Goal: Go to known website: Go to known website

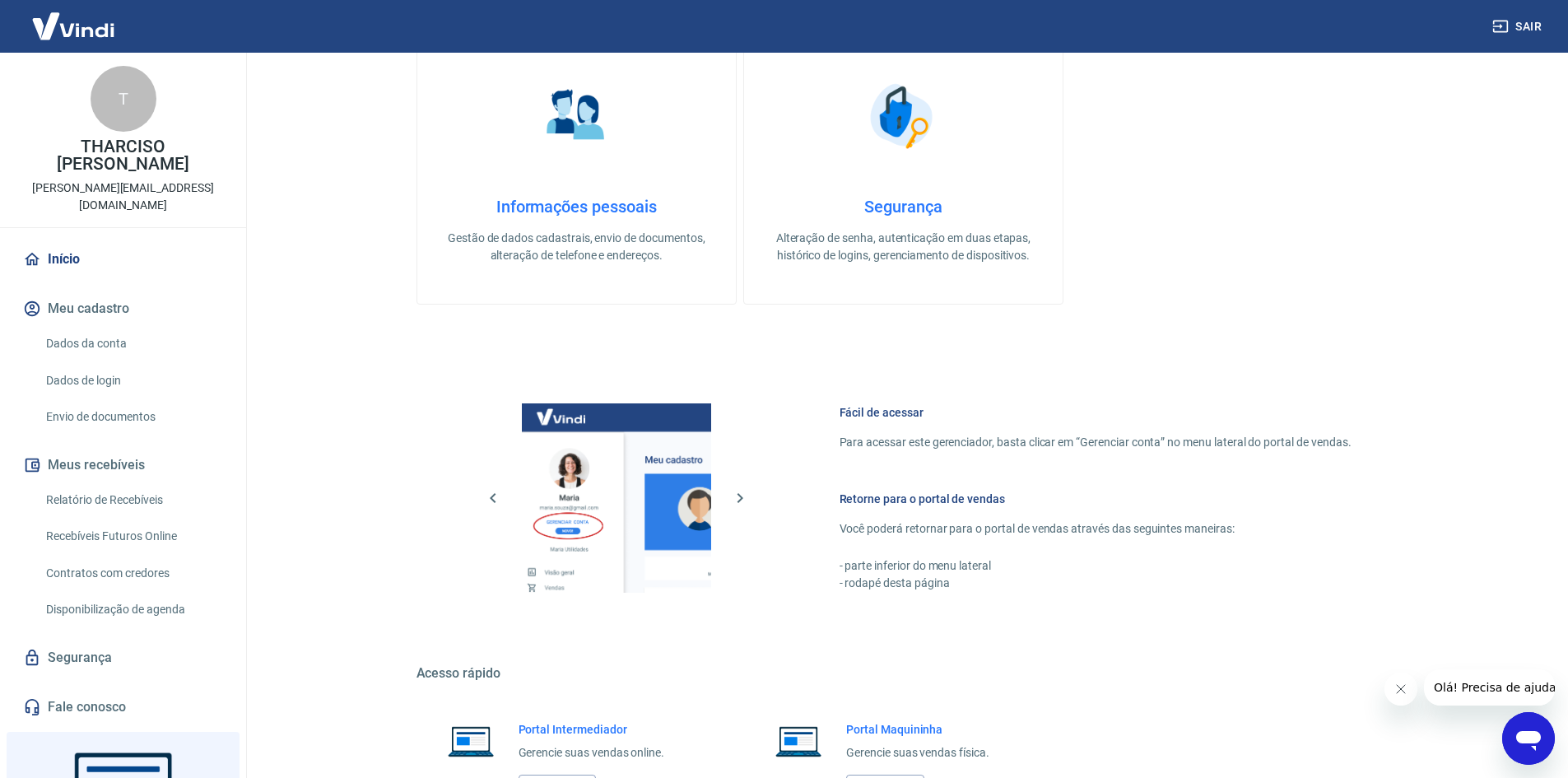
scroll to position [831, 0]
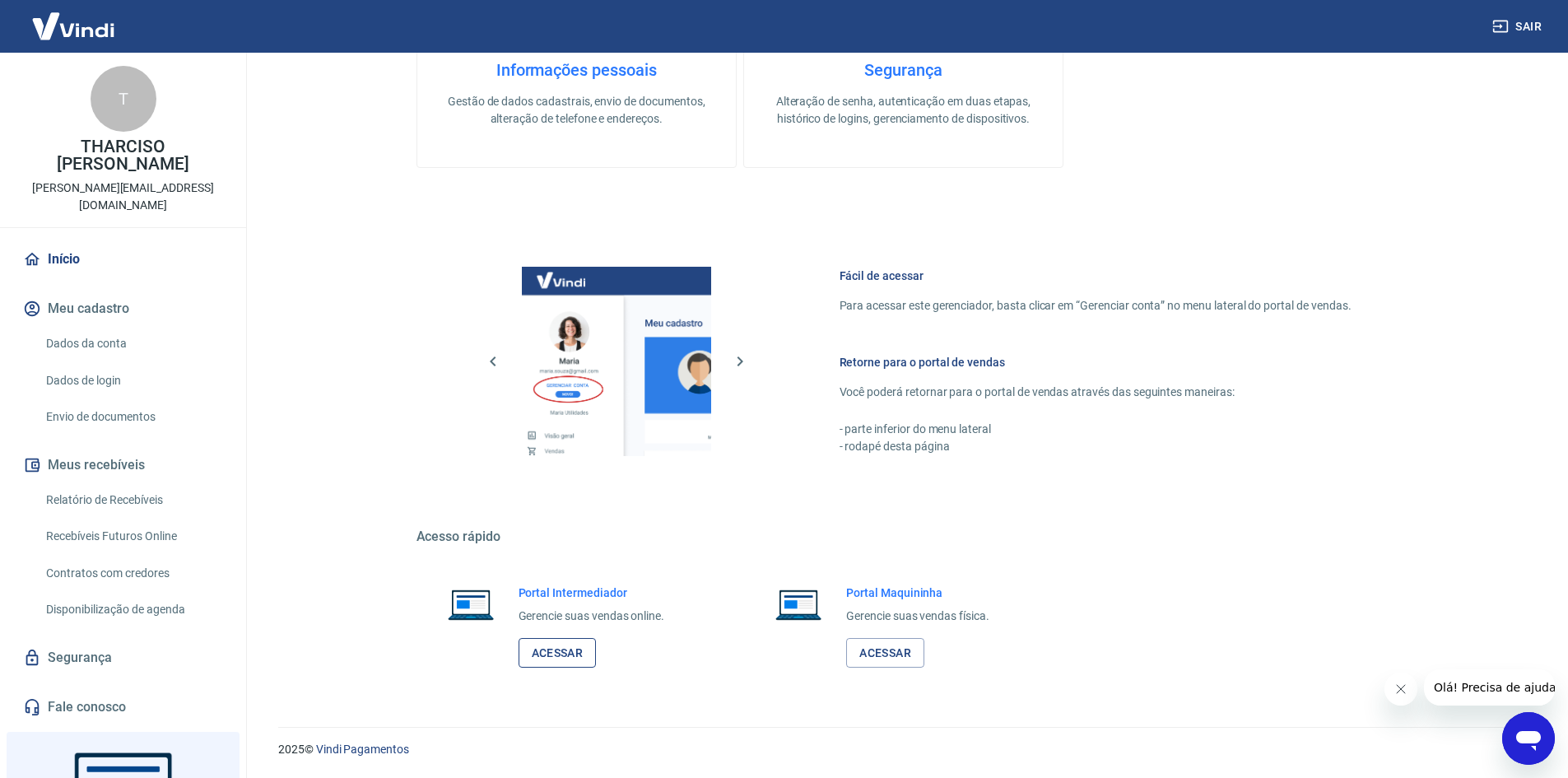
click at [572, 655] on link "Acessar" at bounding box center [557, 653] width 78 height 31
